Goal: Task Accomplishment & Management: Manage account settings

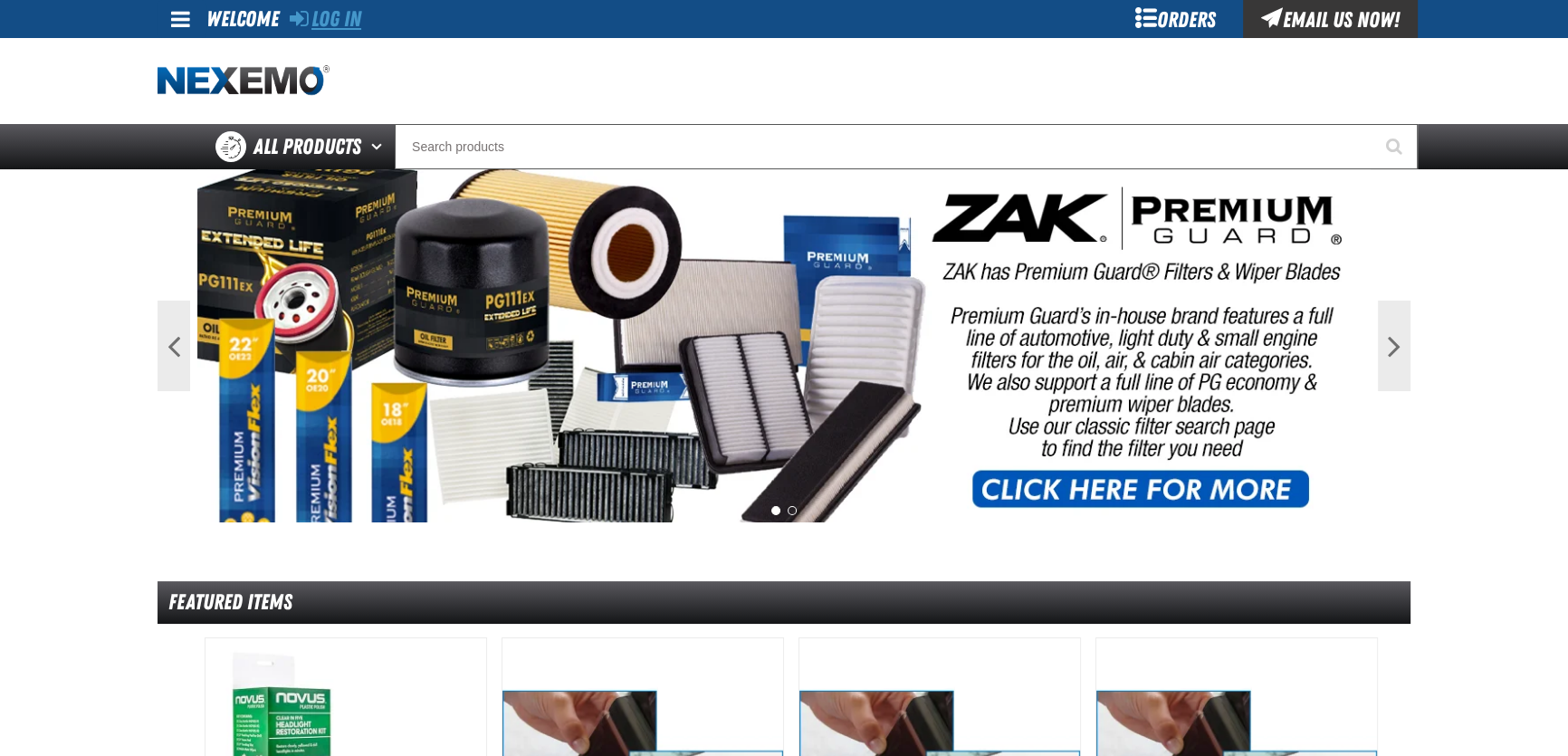
click at [345, 17] on link "Log In" at bounding box center [325, 19] width 71 height 26
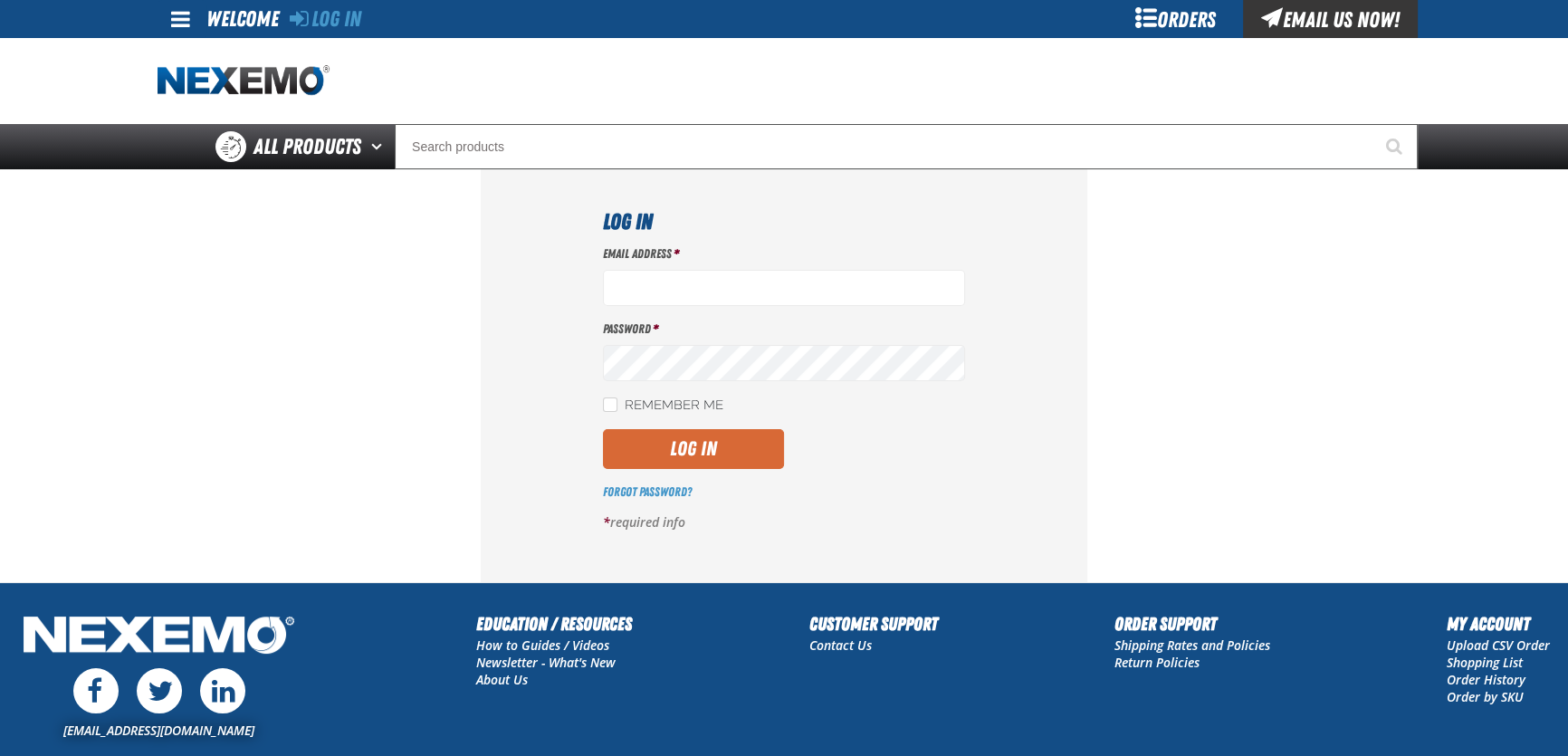
type input "[EMAIL_ADDRESS][DOMAIN_NAME]"
click at [707, 443] on button "Log In" at bounding box center [693, 449] width 181 height 40
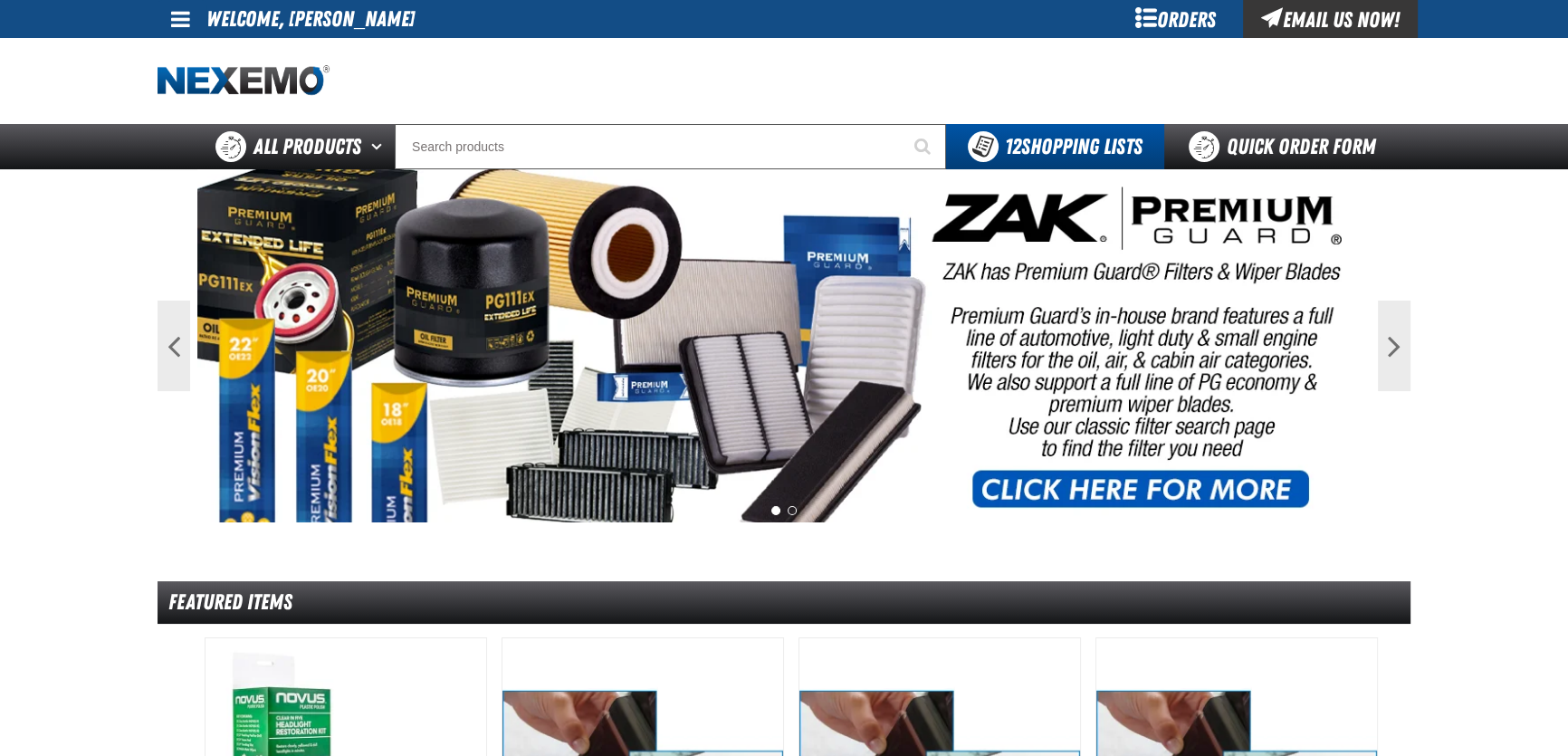
click at [184, 13] on span at bounding box center [180, 19] width 19 height 22
click at [213, 51] on link "My Account My Account" at bounding box center [205, 54] width 80 height 17
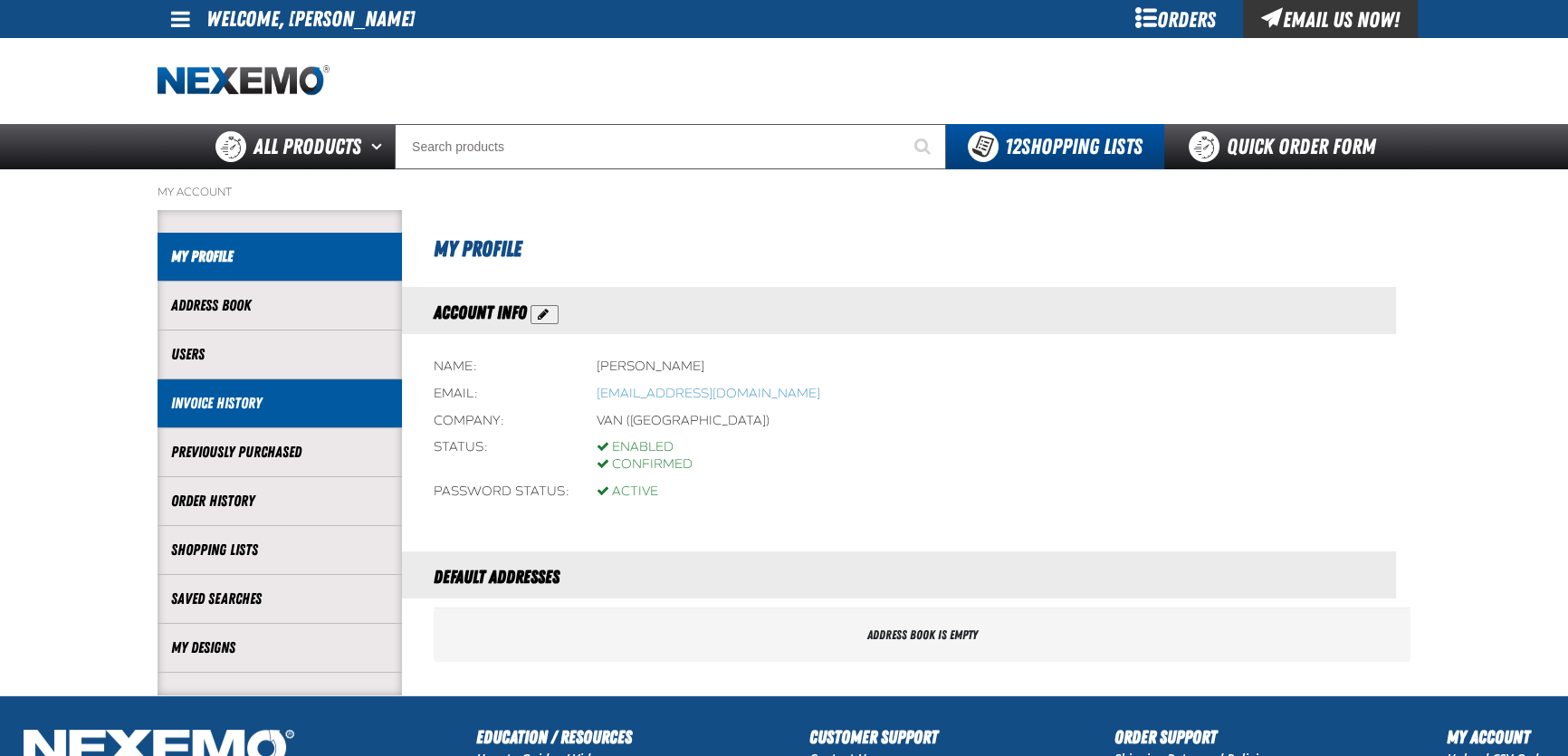
click at [241, 410] on link "Invoice History" at bounding box center [279, 403] width 217 height 21
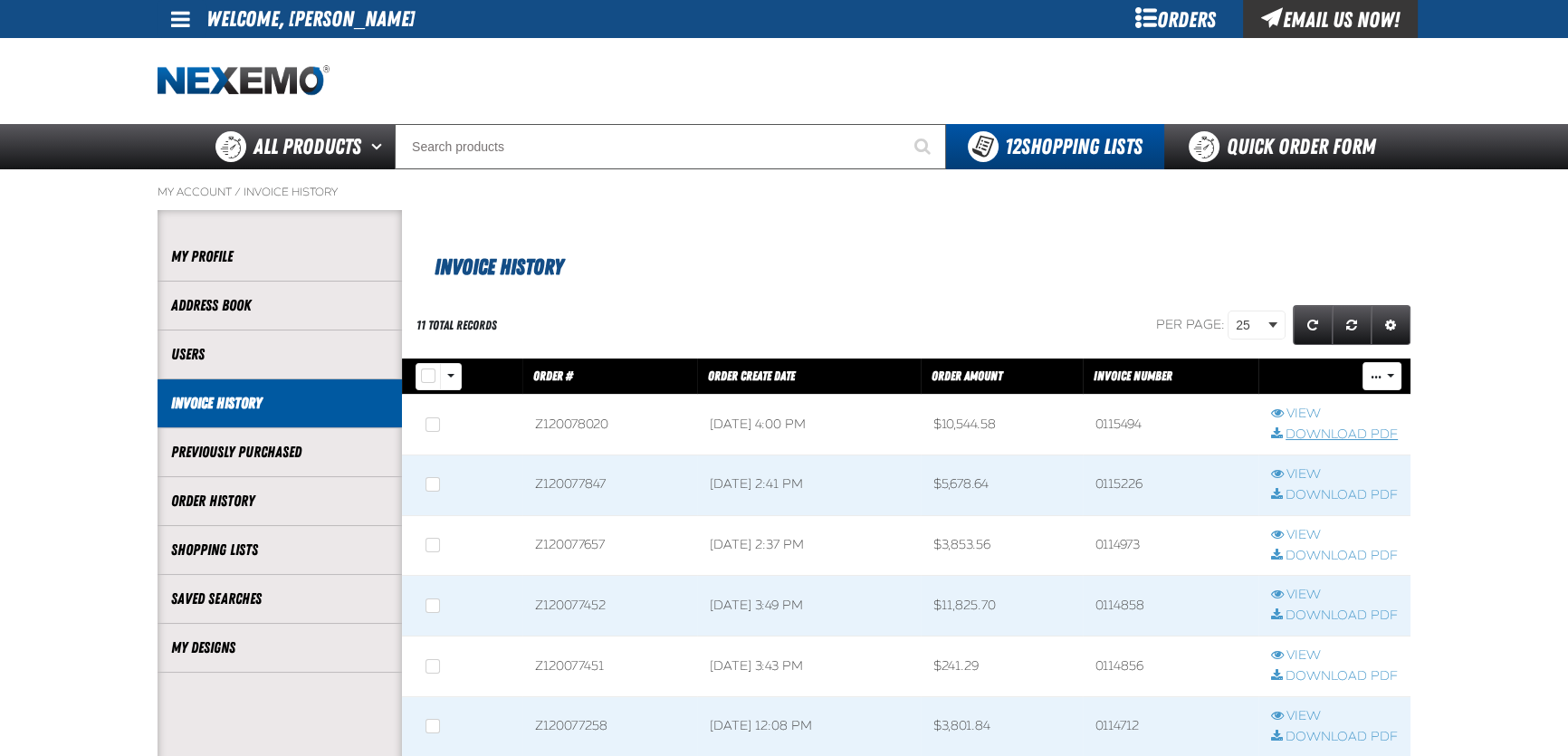
click at [1303, 436] on link "Download PDF" at bounding box center [1334, 435] width 127 height 17
